Goal: Task Accomplishment & Management: Manage account settings

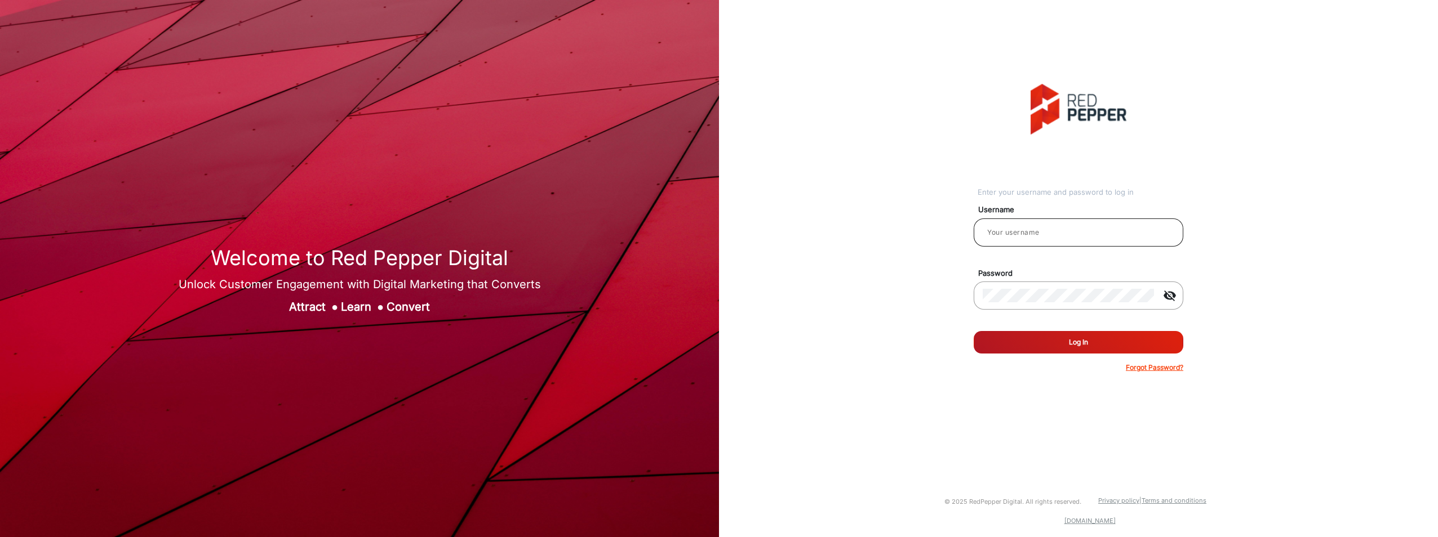
click at [1020, 221] on div at bounding box center [1078, 233] width 192 height 32
type input "[PERSON_NAME]"
click at [1083, 340] on button "Log In" at bounding box center [1078, 342] width 210 height 23
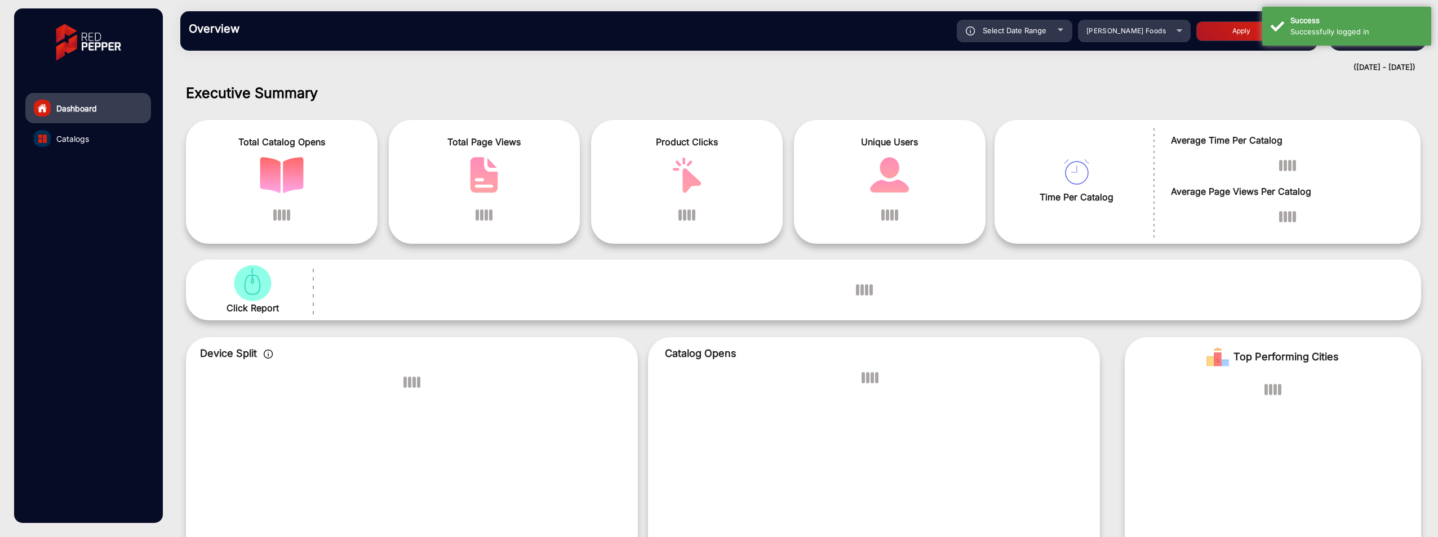
scroll to position [8, 0]
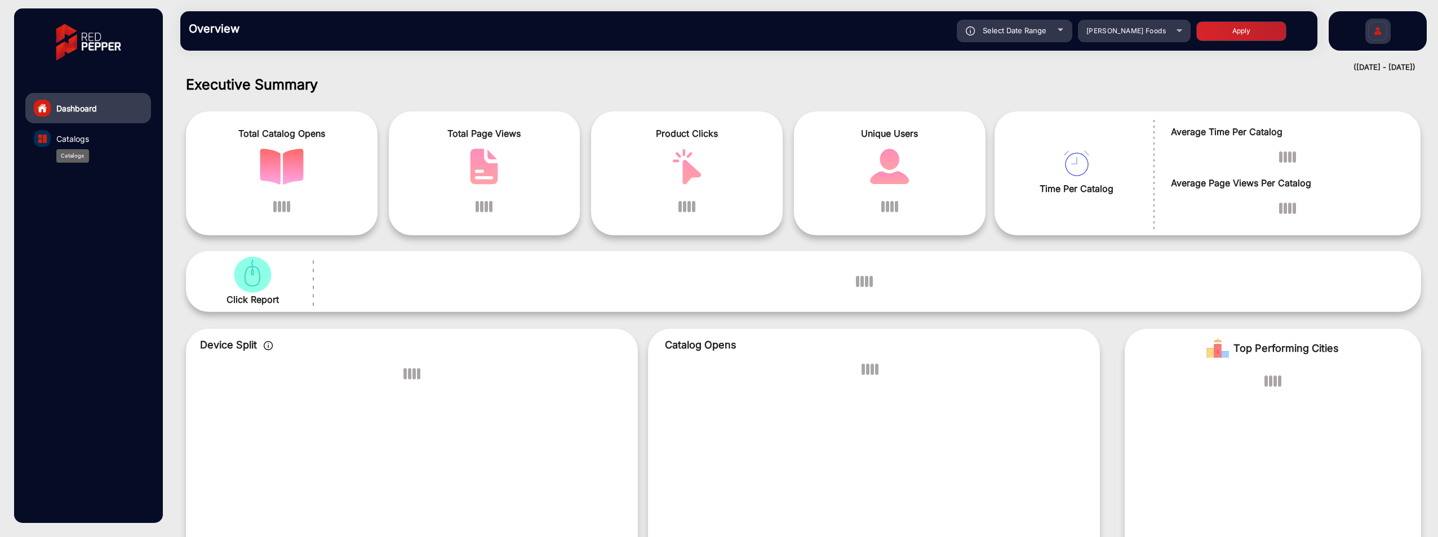
click at [66, 139] on span "Catalogs" at bounding box center [72, 139] width 33 height 12
